Goal: Check status

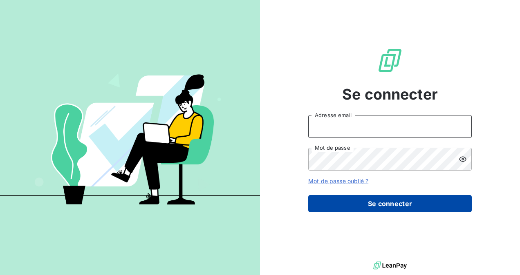
type input "[EMAIL_ADDRESS][DOMAIN_NAME]"
click at [368, 204] on button "Se connecter" at bounding box center [389, 203] width 163 height 17
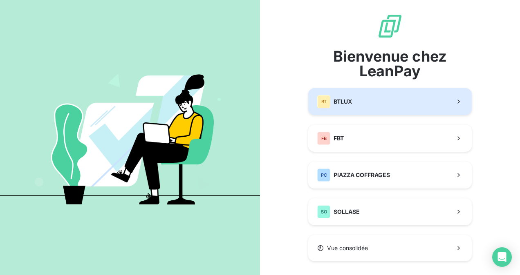
click at [350, 101] on button "BT BTLUX" at bounding box center [389, 101] width 163 height 27
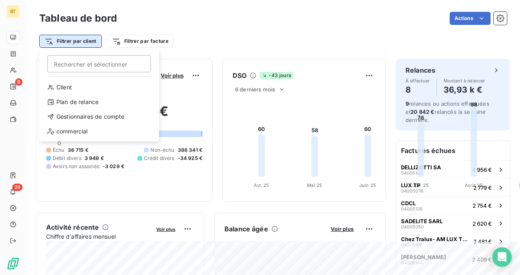
click at [68, 41] on html "BT 8 29 Tableau de bord Actions Filtrer par client Rechercher et sélectionner C…" at bounding box center [260, 137] width 520 height 275
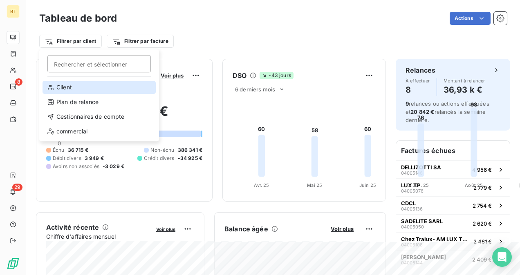
click at [74, 89] on div "Client" at bounding box center [99, 87] width 113 height 13
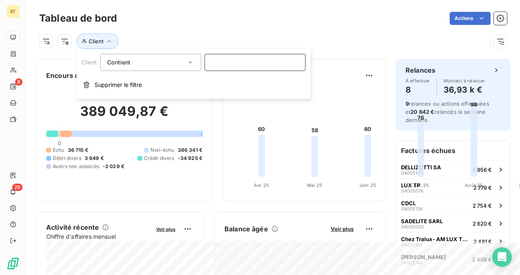
click at [250, 62] on input at bounding box center [254, 62] width 101 height 17
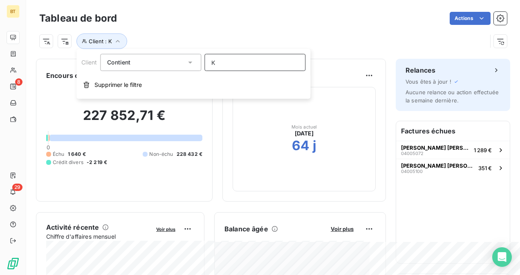
type input "KA"
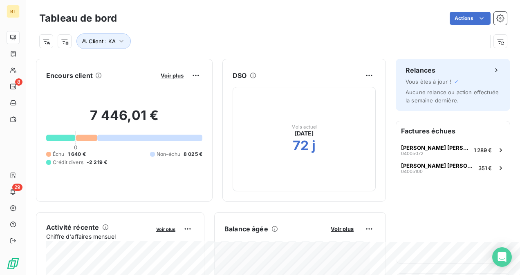
click at [213, 193] on div "Encours client Voir plus 7 446,01 € 0 Échu 1 640 € Non-échu 8 025 € Crédit dive…" at bounding box center [124, 130] width 177 height 143
click at [496, 42] on icon "button" at bounding box center [500, 41] width 8 height 8
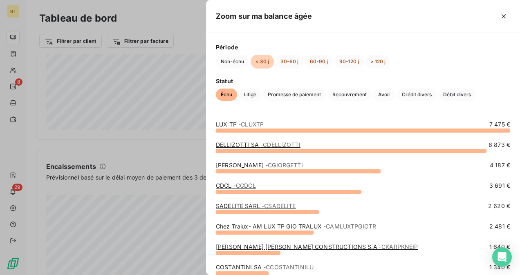
click at [160, 236] on div at bounding box center [260, 137] width 520 height 275
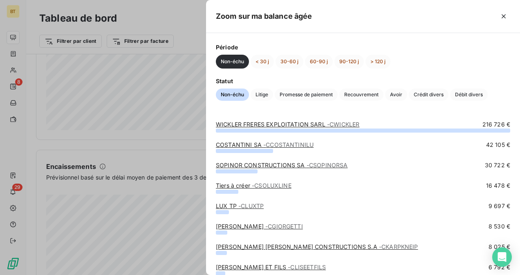
click at [278, 125] on link "[PERSON_NAME] FRERES EXPLOITATION SARL - CWICKLER" at bounding box center [287, 124] width 143 height 7
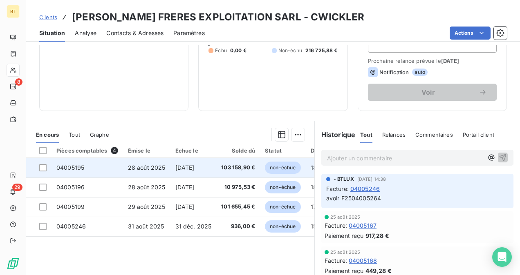
scroll to position [123, 0]
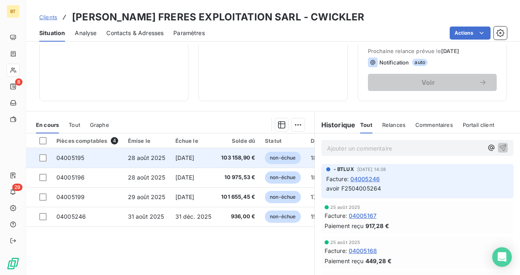
click at [234, 159] on span "103 158,90 €" at bounding box center [238, 158] width 34 height 8
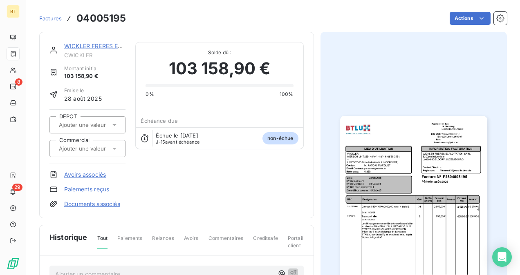
click at [405, 213] on img "button" at bounding box center [413, 220] width 147 height 208
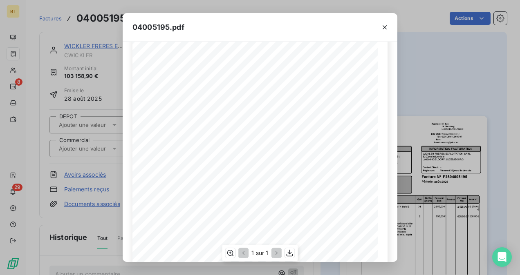
scroll to position [82, 0]
click at [102, 182] on div "04005195.pdf Qté Prix unit Brut Durée (jours) Désignation Remise Total HT Prix …" at bounding box center [260, 137] width 520 height 275
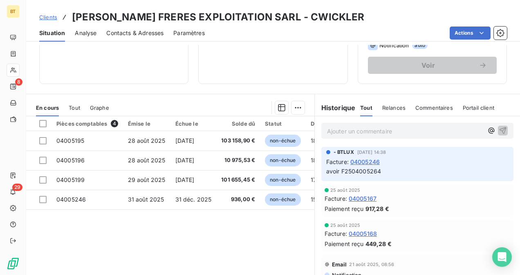
scroll to position [162, 0]
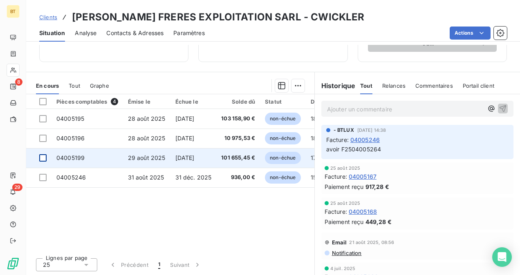
click at [43, 158] on div at bounding box center [42, 157] width 7 height 7
click at [242, 156] on span "101 655,45 €" at bounding box center [238, 158] width 34 height 8
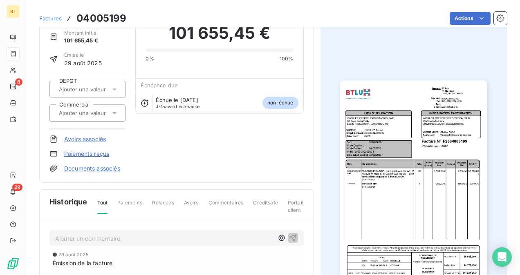
scroll to position [42, 0]
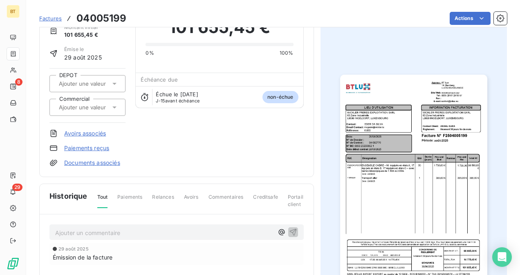
click at [374, 176] on img "button" at bounding box center [413, 179] width 147 height 208
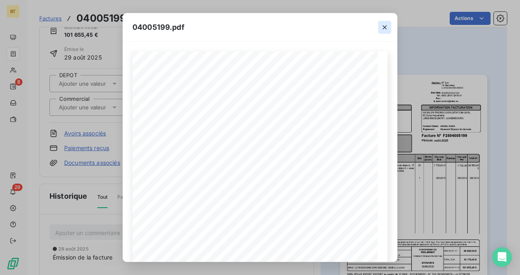
click at [387, 25] on icon "button" at bounding box center [384, 27] width 8 height 8
